Goal: Task Accomplishment & Management: Use online tool/utility

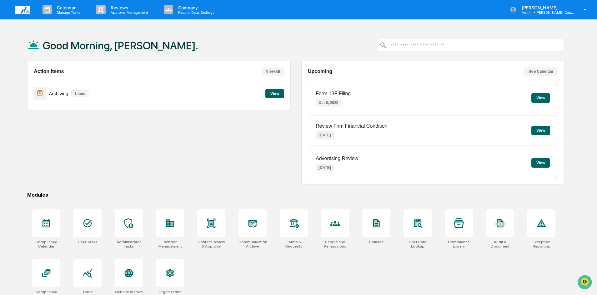
click at [272, 95] on button "View" at bounding box center [274, 93] width 19 height 9
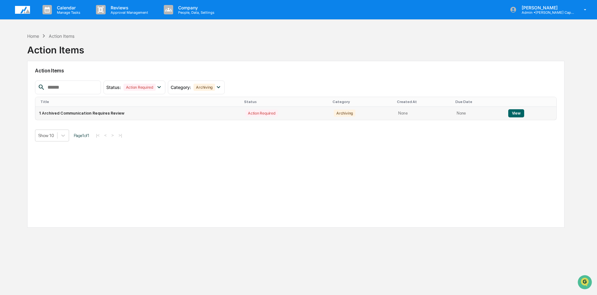
click at [514, 112] on button "View" at bounding box center [516, 113] width 16 height 8
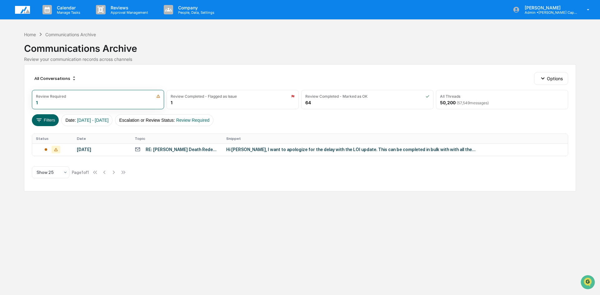
click at [174, 151] on div "RE: Sandra Knox Death Redemption" at bounding box center [182, 149] width 73 height 5
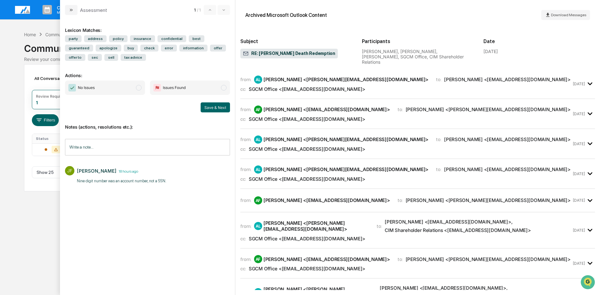
click at [137, 88] on span "modal" at bounding box center [139, 88] width 6 height 6
click at [210, 110] on button "Save & Next" at bounding box center [215, 107] width 29 height 10
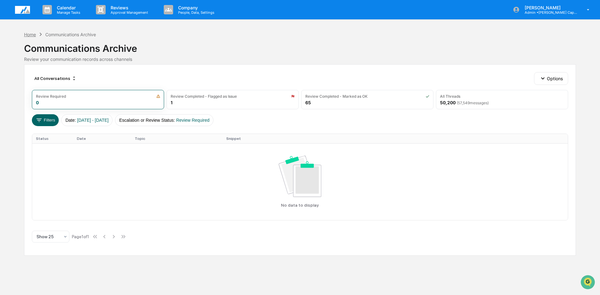
click at [30, 34] on div "Home" at bounding box center [30, 34] width 12 height 5
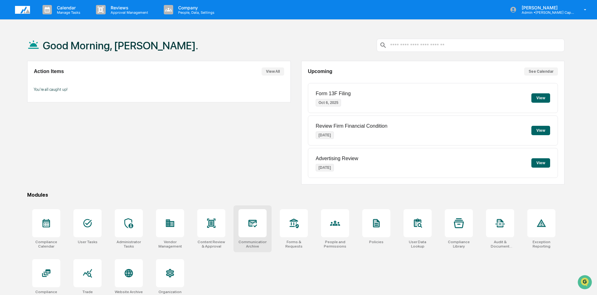
click at [251, 232] on div at bounding box center [252, 223] width 28 height 28
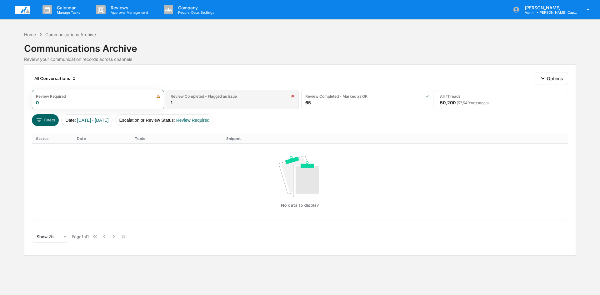
click at [222, 100] on div "Review Completed - Flagged as Issue 1" at bounding box center [232, 99] width 132 height 19
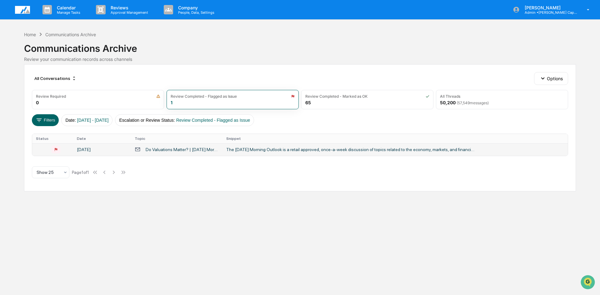
click at [155, 151] on div "Do Valuations Matter? | [DATE] Morning Outlook | First Trust" at bounding box center [182, 149] width 73 height 5
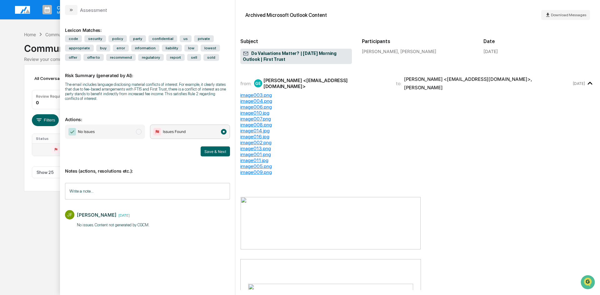
click at [110, 136] on span "No Issues" at bounding box center [105, 132] width 80 height 14
click at [210, 154] on button "Save & Next" at bounding box center [215, 151] width 29 height 10
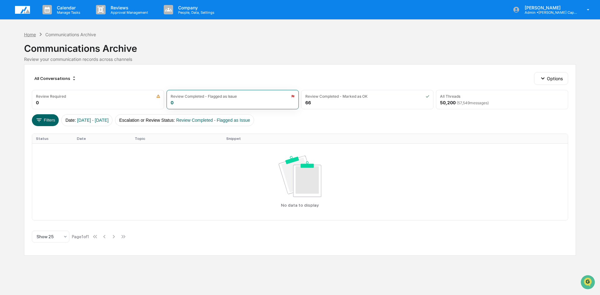
click at [32, 33] on div "Home" at bounding box center [30, 34] width 12 height 5
